Goal: Task Accomplishment & Management: Use online tool/utility

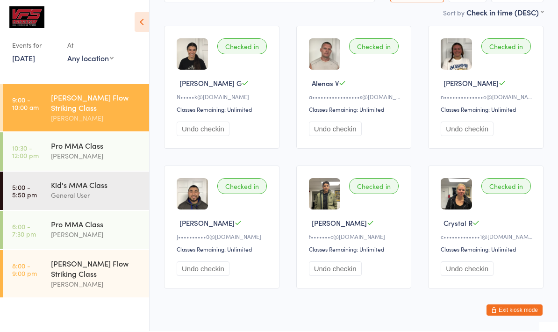
scroll to position [84, 0]
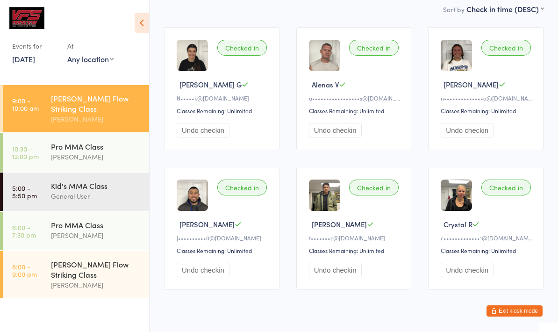
click at [111, 143] on div "Pro MMA Class" at bounding box center [96, 146] width 90 height 10
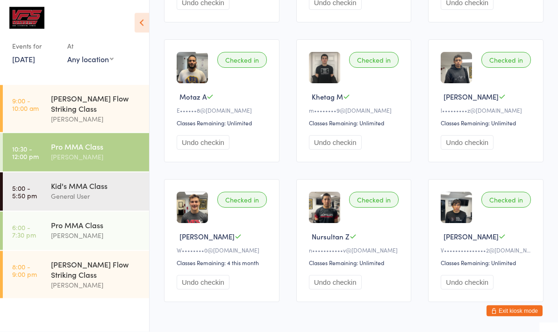
scroll to position [369, 0]
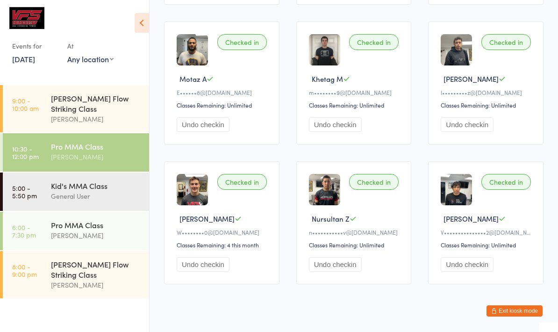
click at [113, 191] on div "General User" at bounding box center [96, 196] width 90 height 11
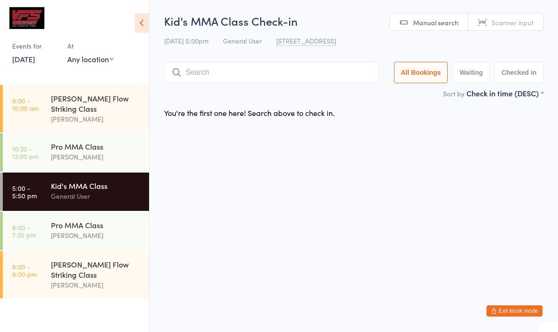
click at [216, 72] on input "search" at bounding box center [271, 73] width 215 height 22
click at [215, 73] on input "search" at bounding box center [271, 73] width 215 height 22
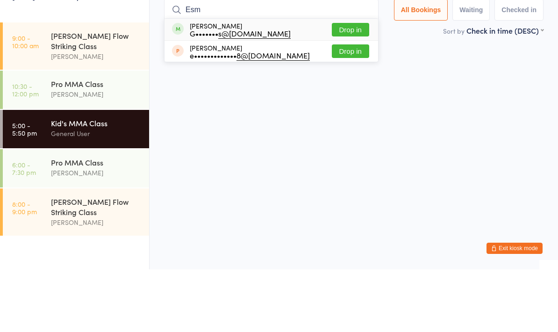
type input "Esm"
click at [350, 86] on button "Drop in" at bounding box center [350, 93] width 37 height 14
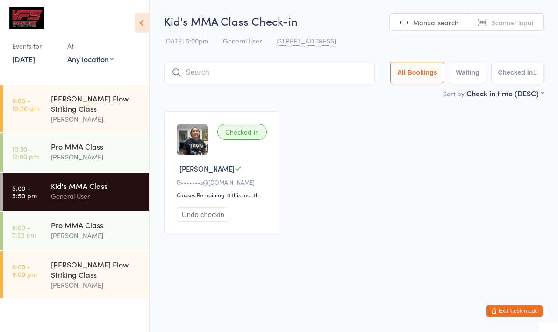
click at [258, 55] on div "Kid's MMA Class Check-in [DATE] 5:00pm General User [STREET_ADDRESS] Manual sea…" at bounding box center [354, 50] width 380 height 75
click at [241, 63] on input "search" at bounding box center [269, 73] width 211 height 22
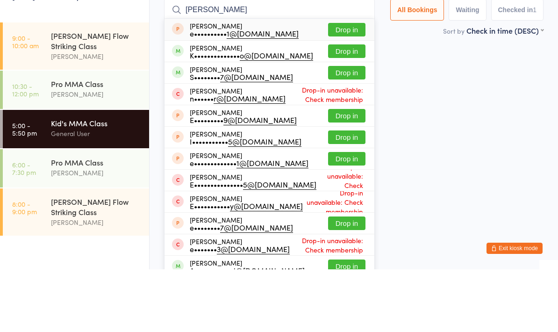
type input "[PERSON_NAME]"
click at [344, 129] on button "Drop in" at bounding box center [346, 136] width 37 height 14
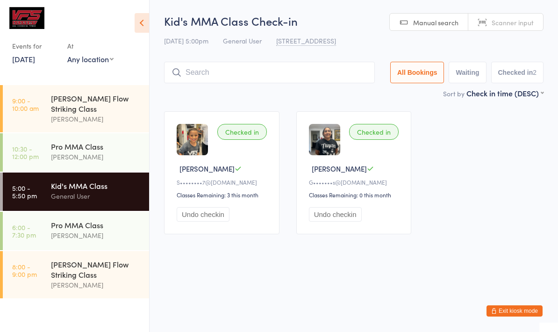
click at [301, 80] on input "search" at bounding box center [269, 73] width 211 height 22
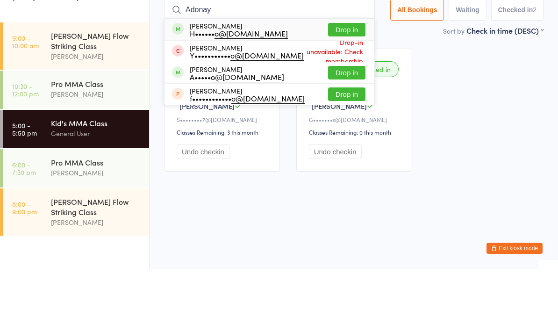
type input "Adonay"
click at [345, 81] on div "[PERSON_NAME] H•••••• o@[DOMAIN_NAME] Drop in" at bounding box center [270, 92] width 210 height 22
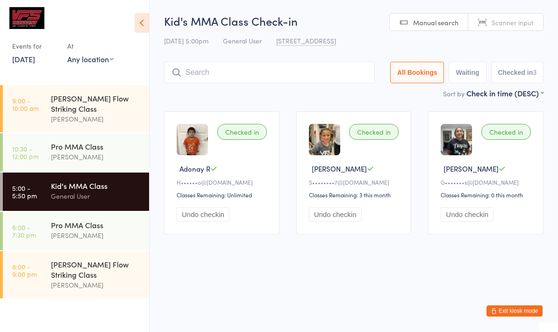
click at [291, 72] on input "search" at bounding box center [269, 73] width 211 height 22
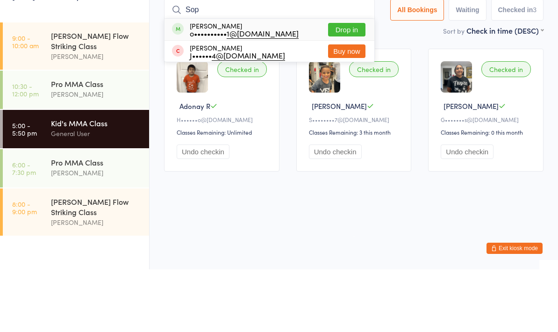
type input "Sop"
click at [340, 86] on button "Drop in" at bounding box center [346, 93] width 37 height 14
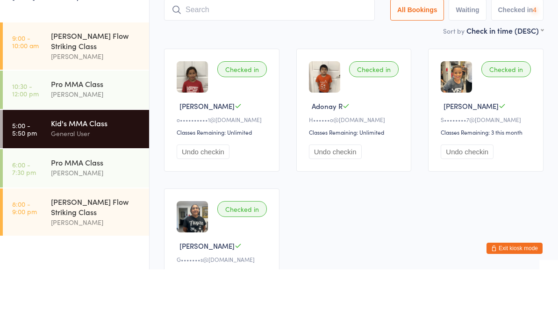
click at [316, 42] on main "Kid's MMA Class Check-in [DATE] 5:00pm General User [STREET_ADDRESS] Manual sea…" at bounding box center [354, 197] width 380 height 369
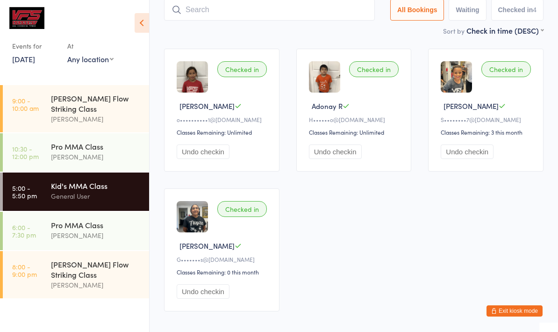
click at [194, 7] on input "search" at bounding box center [269, 10] width 211 height 22
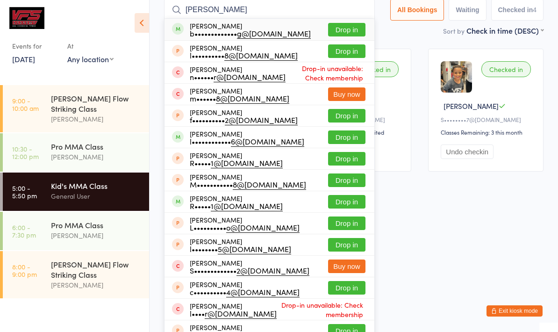
type input "[PERSON_NAME]"
click at [340, 29] on button "Drop in" at bounding box center [346, 30] width 37 height 14
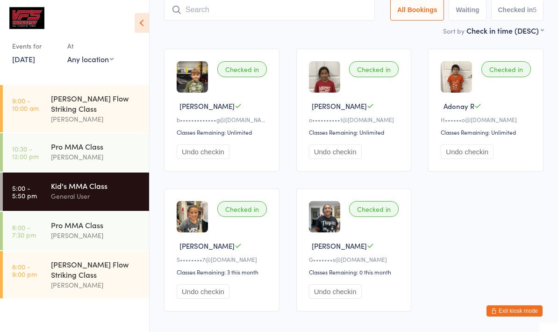
click at [231, 38] on main "Kid's MMA Class Check-in [DATE] 5:00pm General User [STREET_ADDRESS] Manual sea…" at bounding box center [354, 134] width 380 height 369
click at [207, 10] on input "search" at bounding box center [269, 10] width 211 height 22
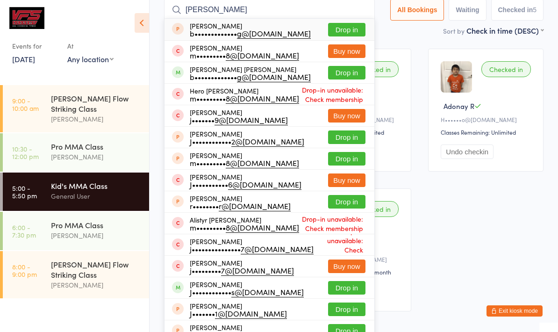
type input "[PERSON_NAME]"
click at [345, 72] on button "Drop in" at bounding box center [346, 73] width 37 height 14
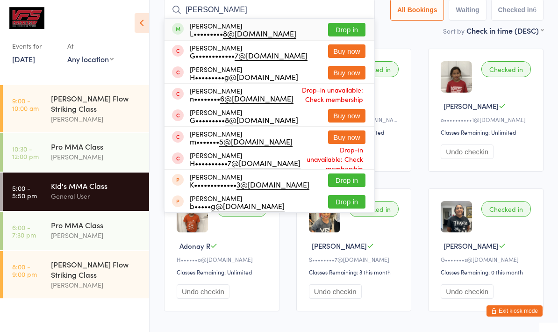
type input "[PERSON_NAME]"
click at [350, 28] on button "Drop in" at bounding box center [346, 30] width 37 height 14
